Goal: Task Accomplishment & Management: Use online tool/utility

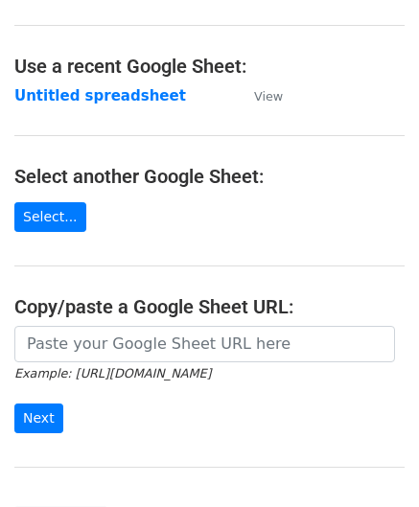
scroll to position [192, 0]
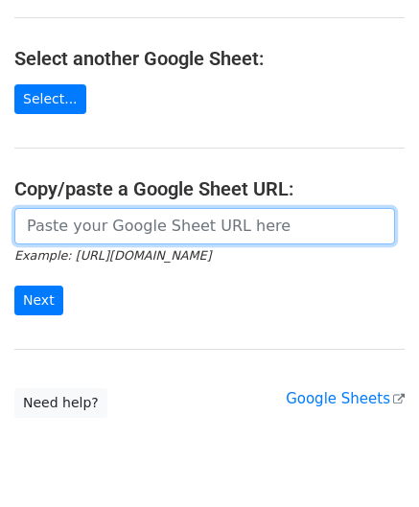
click at [134, 229] on input "url" at bounding box center [204, 226] width 381 height 36
paste input "[URL][DOMAIN_NAME]"
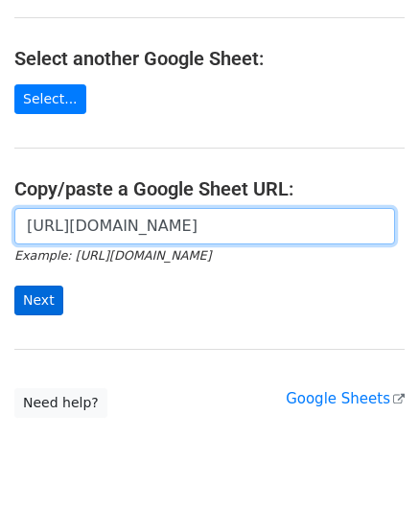
scroll to position [0, 382]
type input "[URL][DOMAIN_NAME]"
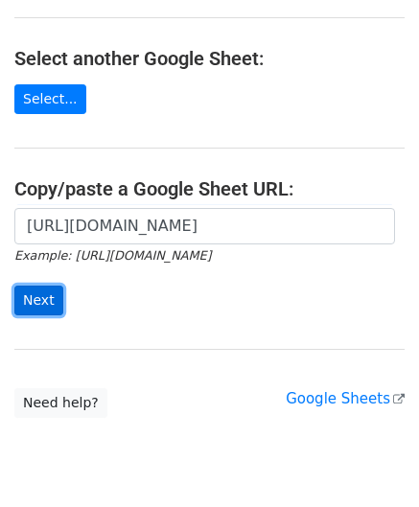
drag, startPoint x: 46, startPoint y: 297, endPoint x: 25, endPoint y: 309, distance: 24.0
click at [42, 295] on input "Next" at bounding box center [38, 301] width 49 height 30
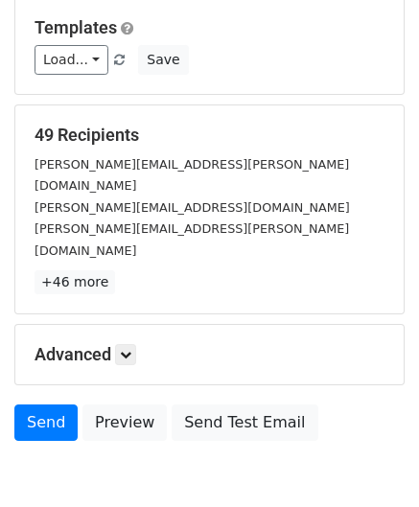
scroll to position [234, 0]
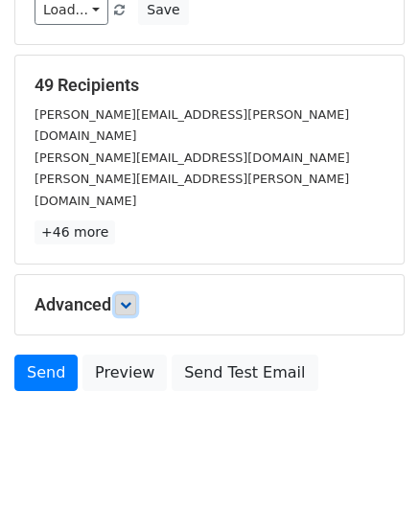
click at [134, 294] on link at bounding box center [125, 304] width 21 height 21
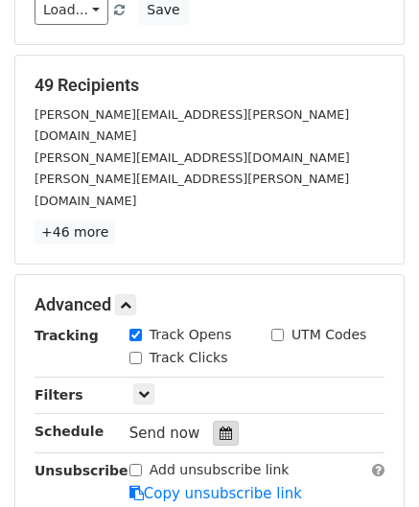
click at [213, 421] on div at bounding box center [226, 433] width 26 height 25
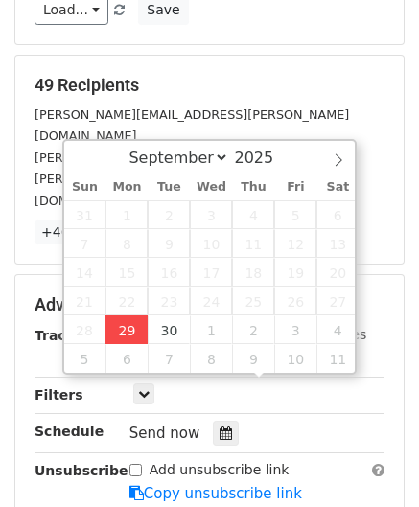
type input "2025-09-29 12:00"
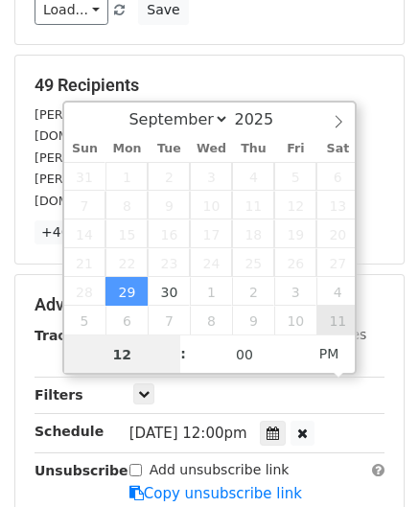
paste input "Hour"
type input "2"
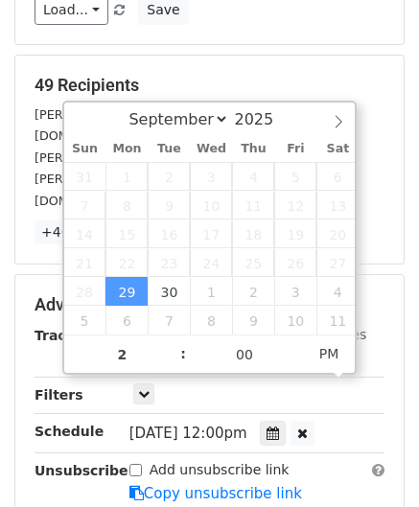
type input "2025-09-29 14:00"
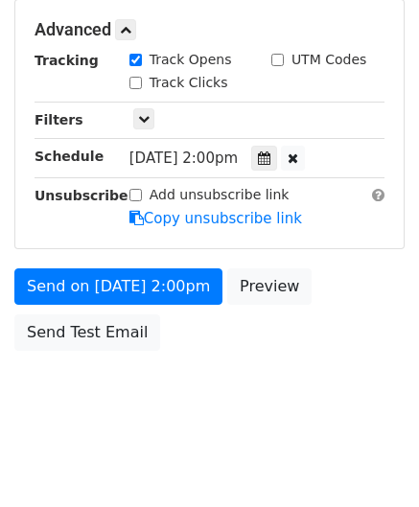
scroll to position [466, 0]
